Goal: Information Seeking & Learning: Learn about a topic

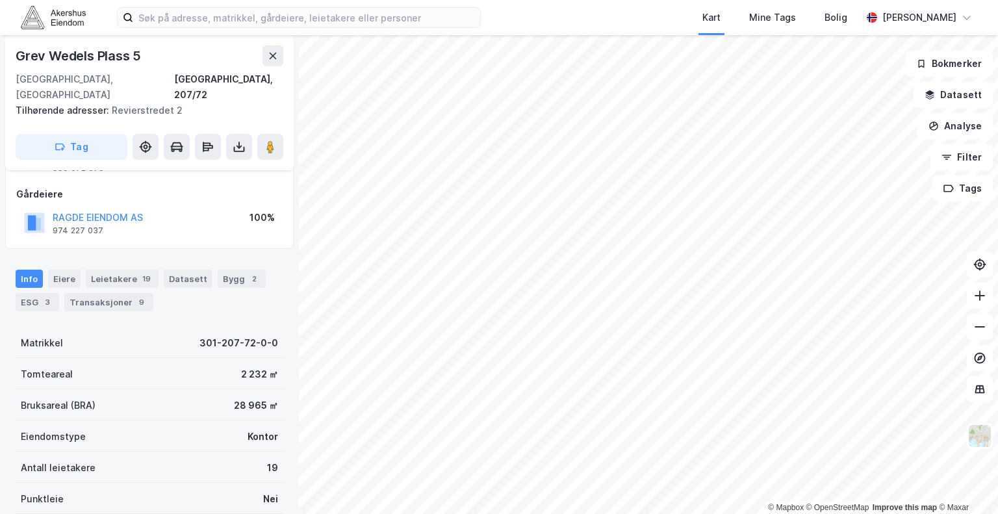
scroll to position [195, 0]
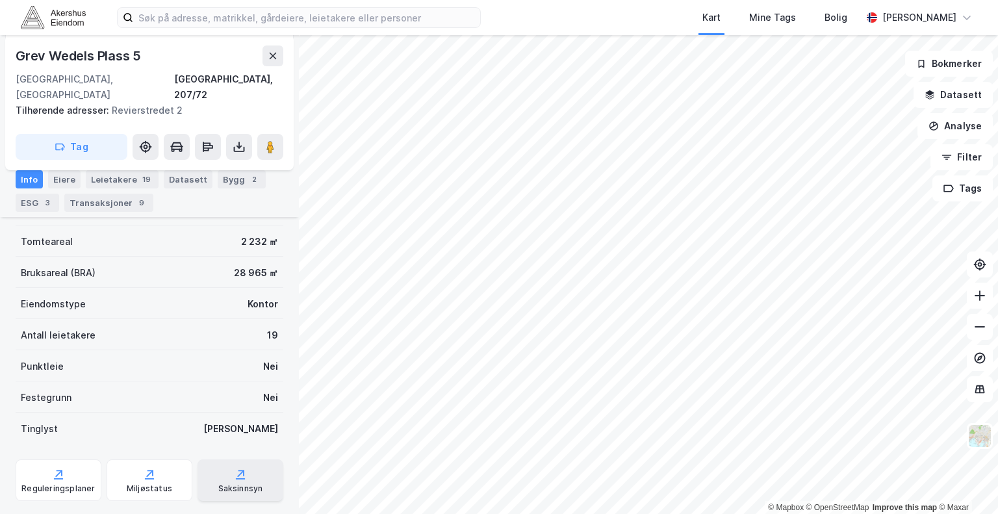
click at [244, 461] on div "Saksinnsyn" at bounding box center [241, 480] width 86 height 42
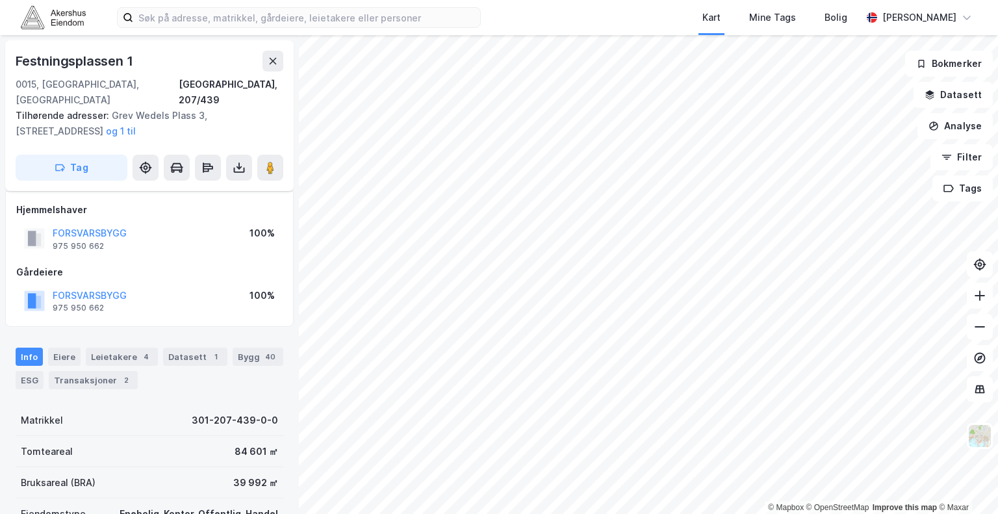
scroll to position [195, 0]
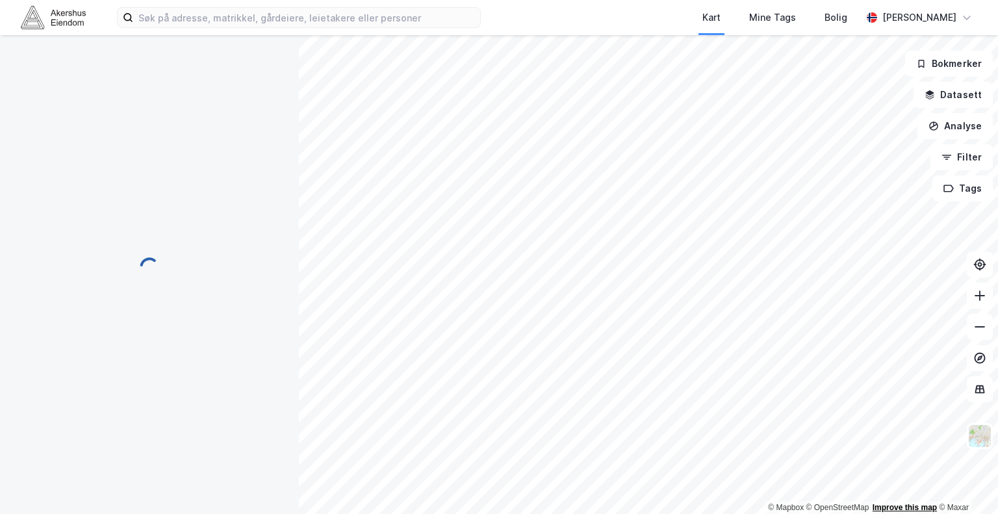
scroll to position [195, 0]
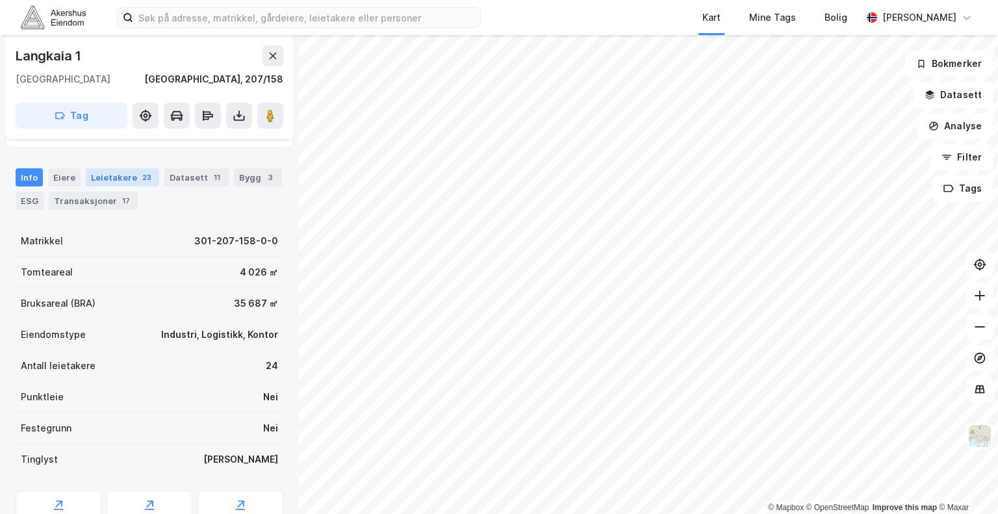
click at [123, 181] on div "Leietakere 23" at bounding box center [122, 177] width 73 height 18
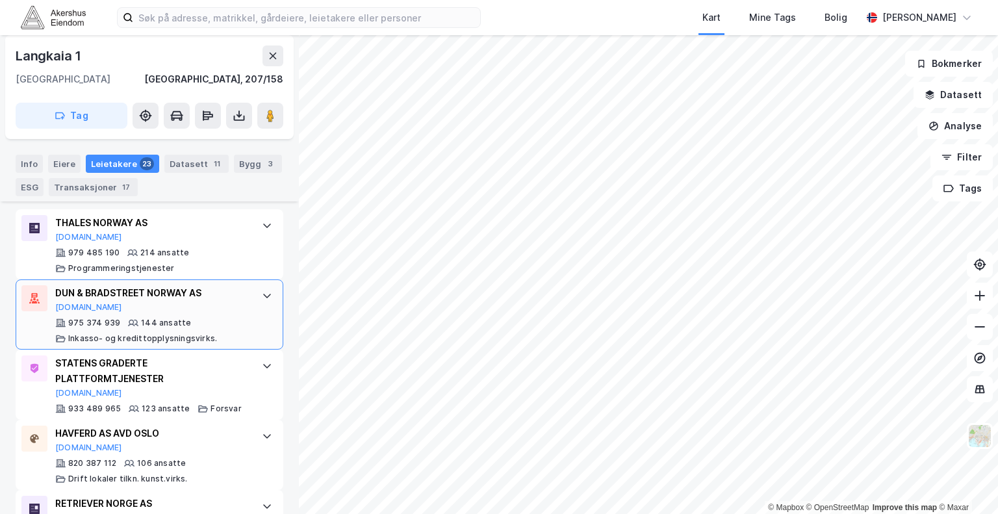
scroll to position [455, 0]
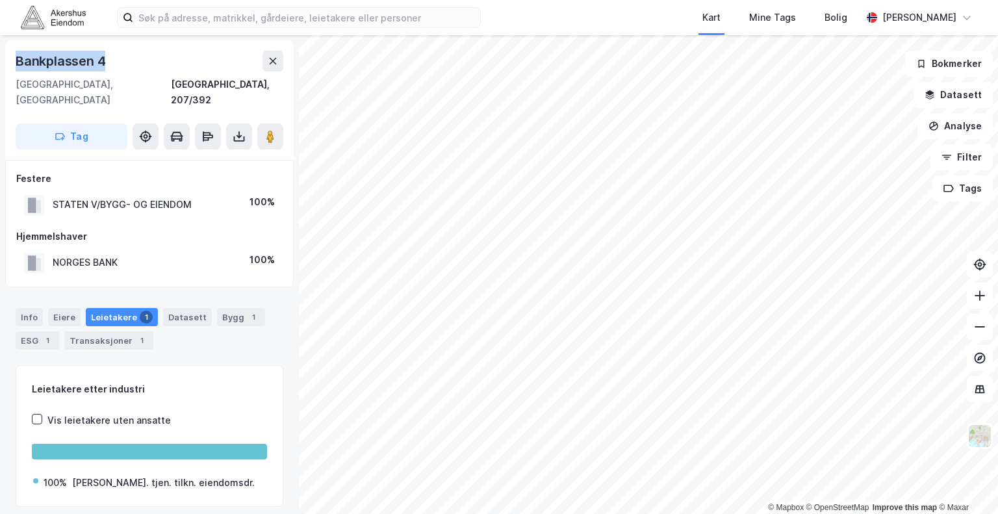
drag, startPoint x: 131, startPoint y: 44, endPoint x: 10, endPoint y: 51, distance: 121.1
click at [10, 51] on div "[STREET_ADDRESS]" at bounding box center [149, 100] width 289 height 120
copy div "Bankplassen 4"
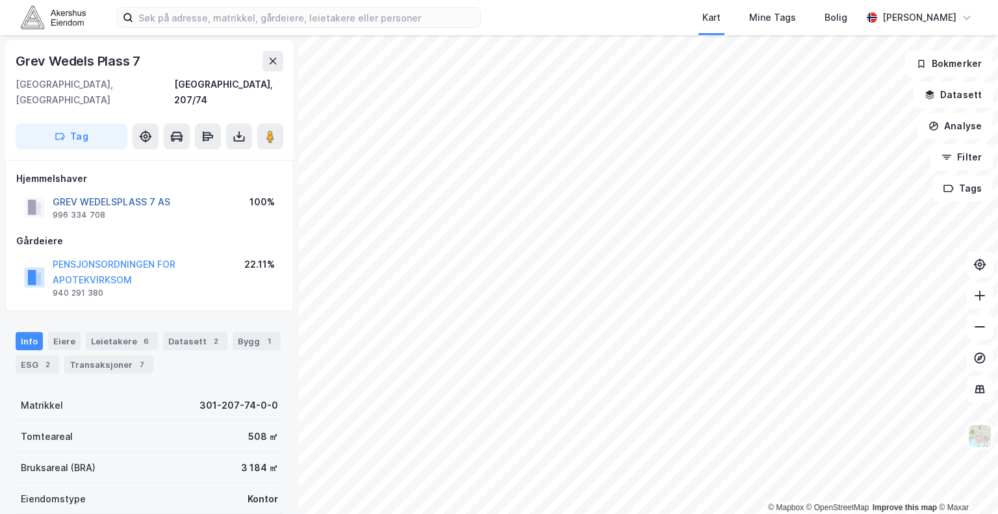
click at [0, 0] on button "GREV WEDELSPLASS 7 AS" at bounding box center [0, 0] width 0 height 0
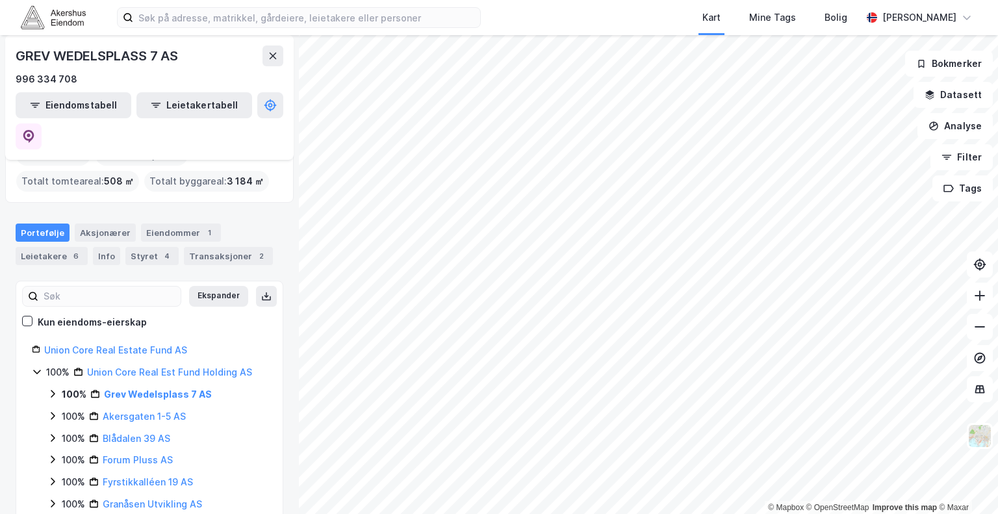
scroll to position [65, 0]
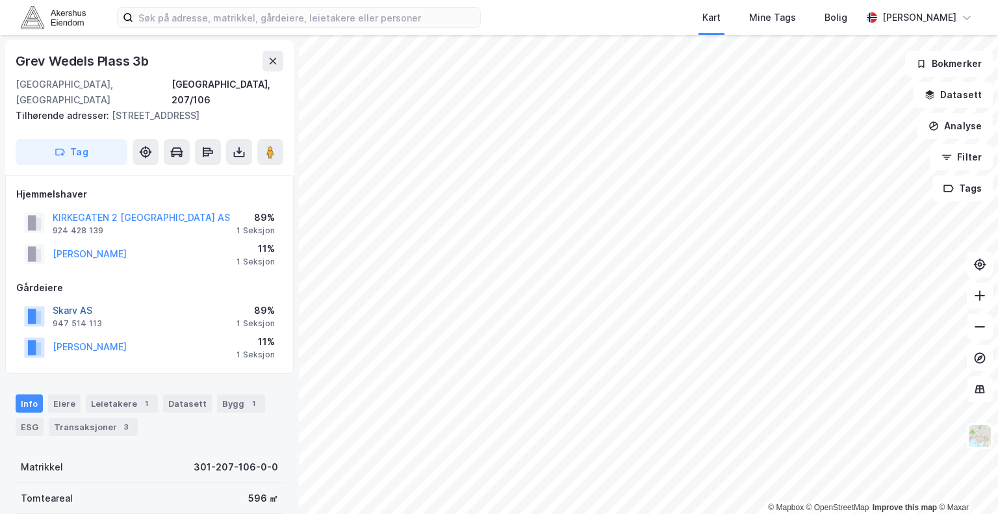
click at [0, 0] on button "Skarv AS" at bounding box center [0, 0] width 0 height 0
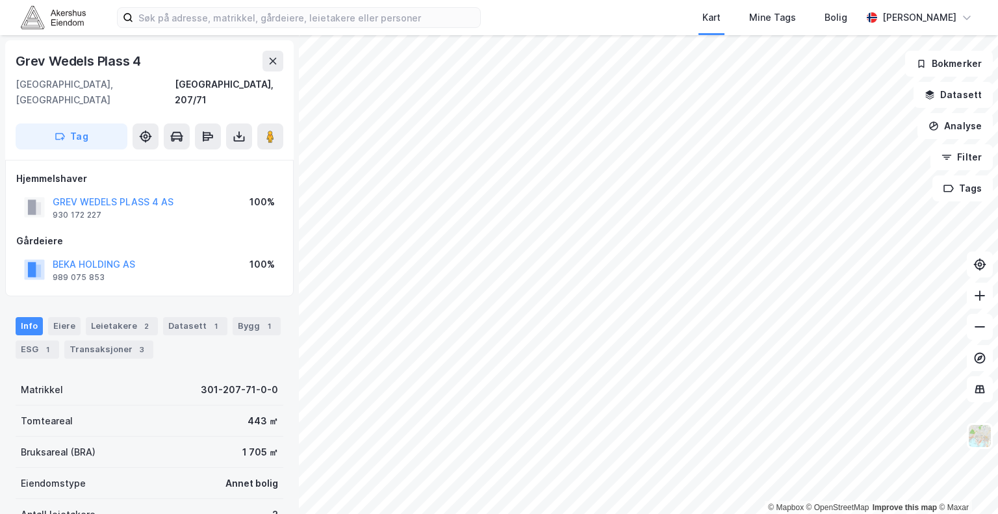
click at [99, 257] on div "BEKA HOLDING AS" at bounding box center [94, 265] width 83 height 16
click at [0, 0] on button "BEKA HOLDING AS" at bounding box center [0, 0] width 0 height 0
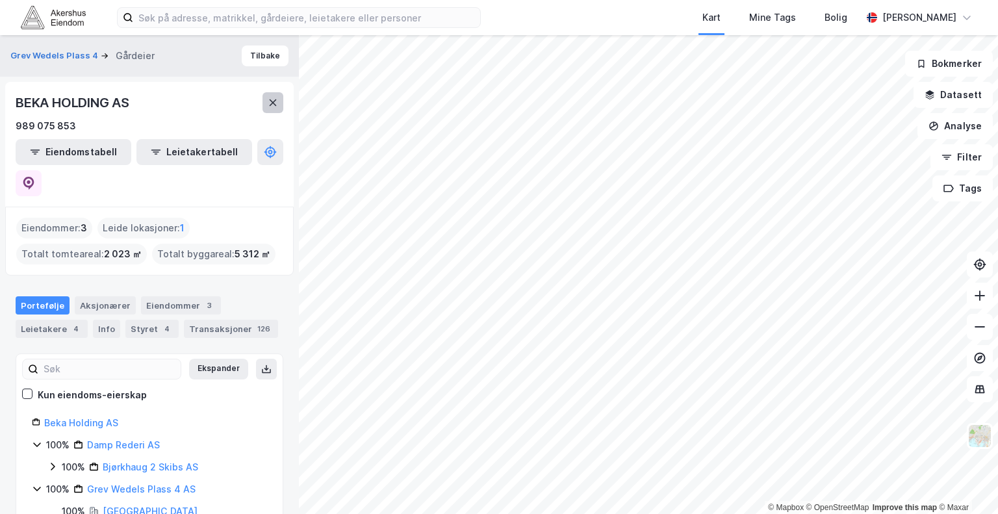
click at [278, 106] on button at bounding box center [273, 102] width 21 height 21
